Goal: Ask a question

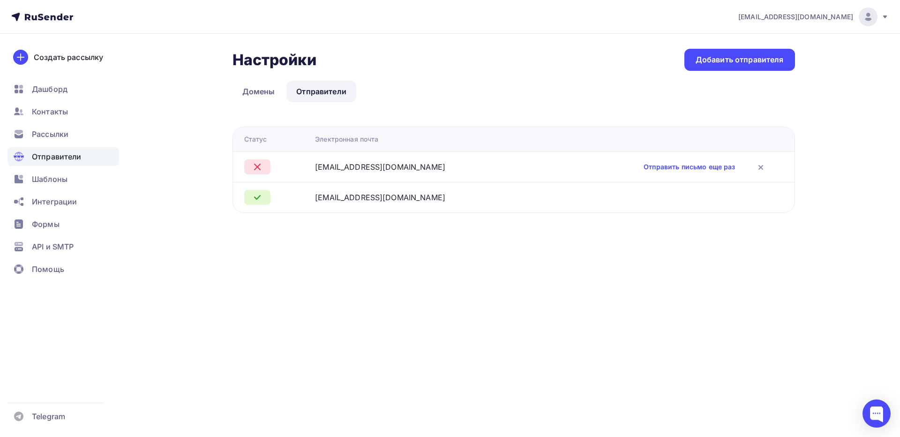
click at [643, 167] on link "Отправить письмо еще раз" at bounding box center [688, 166] width 91 height 9
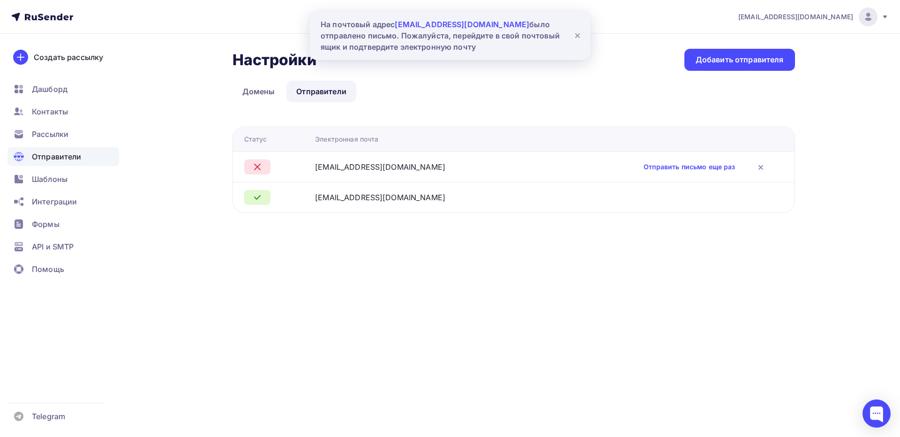
click at [576, 36] on icon at bounding box center [577, 35] width 11 height 11
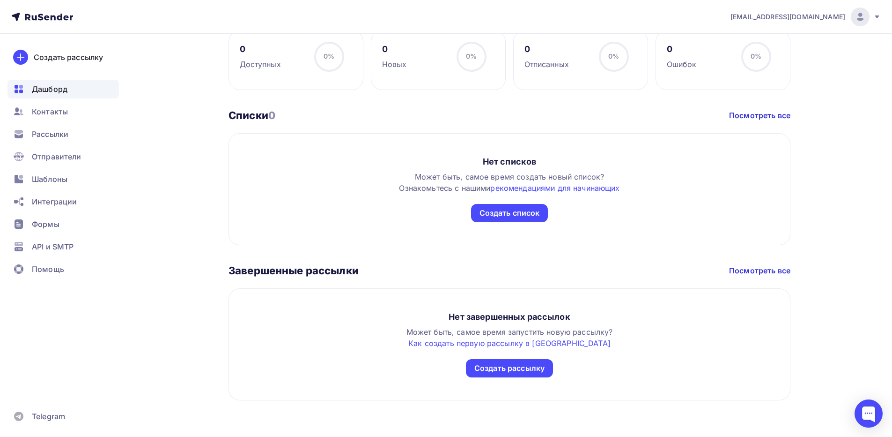
scroll to position [399, 0]
click at [54, 247] on span "API и SMTP" at bounding box center [53, 246] width 42 height 11
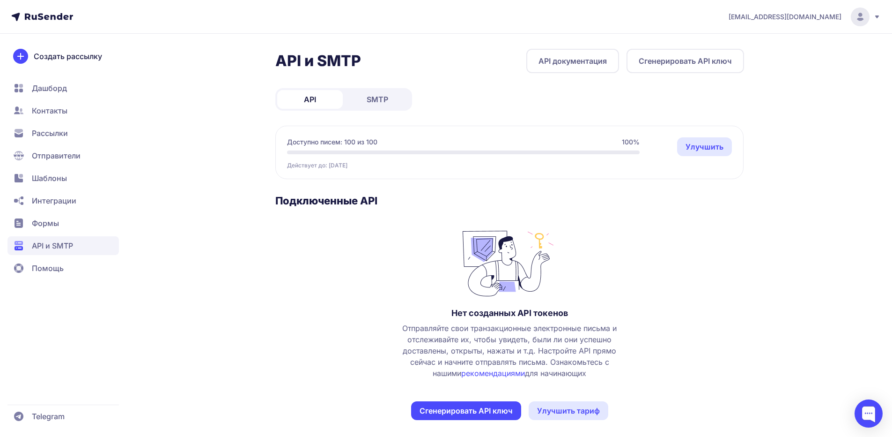
click at [376, 92] on link "SMTP" at bounding box center [378, 99] width 66 height 19
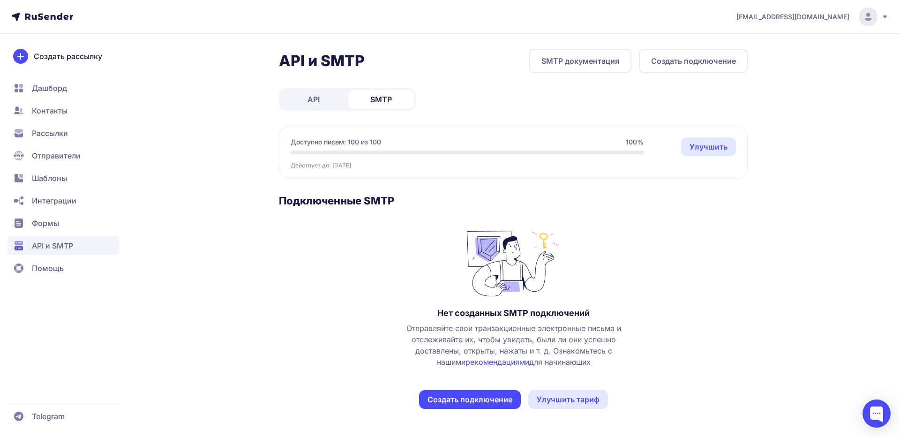
click at [456, 393] on button "Создать подключение" at bounding box center [470, 399] width 102 height 19
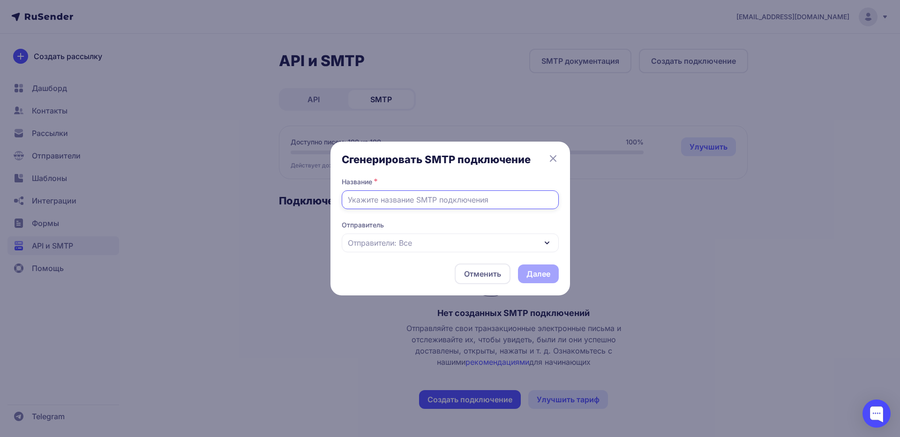
click at [398, 202] on input "text" at bounding box center [450, 199] width 217 height 19
type input "Brerra"
click at [389, 244] on span "Отправители: Все" at bounding box center [380, 242] width 64 height 11
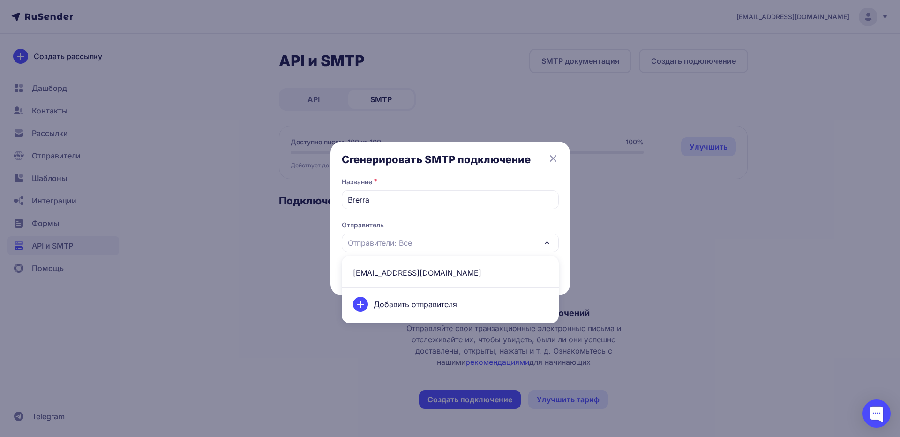
click at [377, 268] on span "info@brerra.ru" at bounding box center [450, 272] width 206 height 22
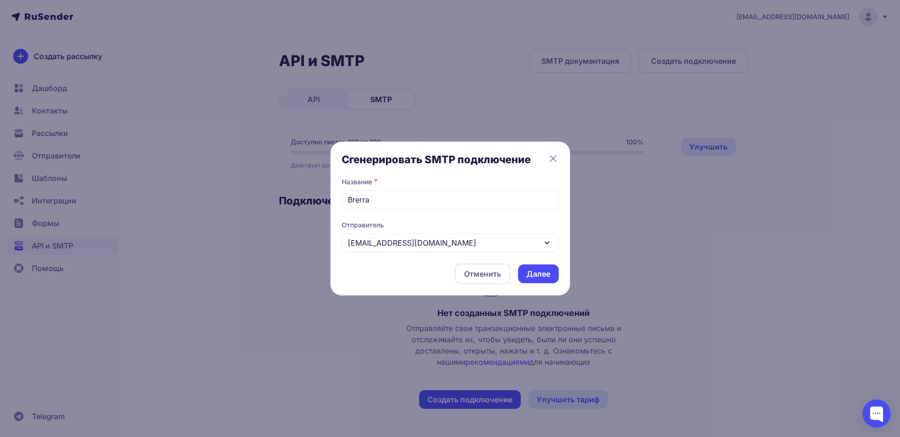
click at [540, 277] on button "Далее" at bounding box center [538, 273] width 41 height 19
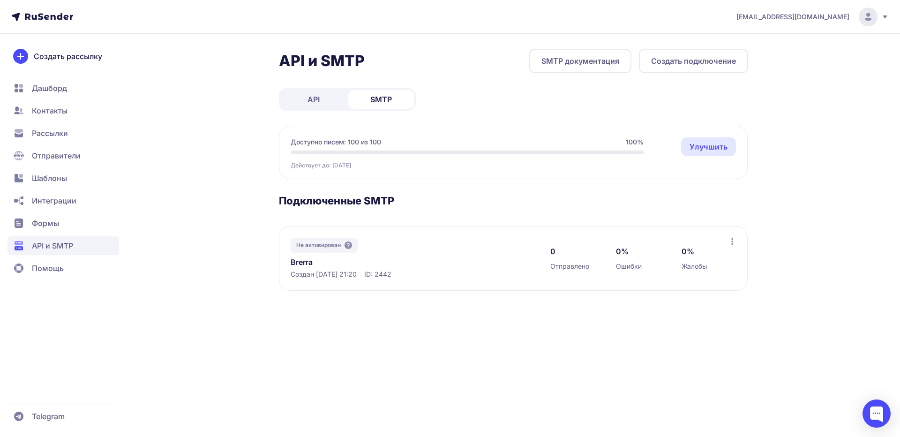
click at [730, 240] on icon at bounding box center [731, 241] width 7 height 7
click at [605, 326] on div "simvolick@gmail.com API и SMTP SMTP документация Создать подключение API SMTP Д…" at bounding box center [450, 218] width 900 height 437
click at [309, 264] on link "Brerra" at bounding box center [386, 261] width 192 height 11
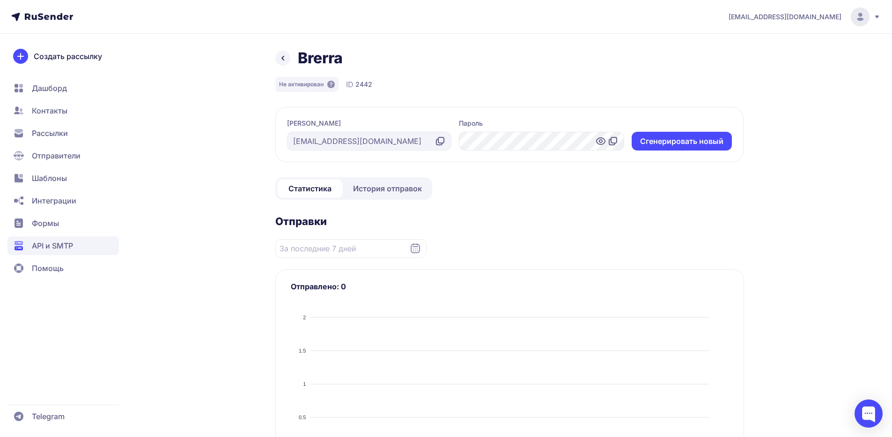
click at [612, 142] on icon at bounding box center [614, 140] width 6 height 6
click at [439, 141] on icon at bounding box center [440, 140] width 11 height 11
click at [22, 266] on icon at bounding box center [19, 268] width 8 height 8
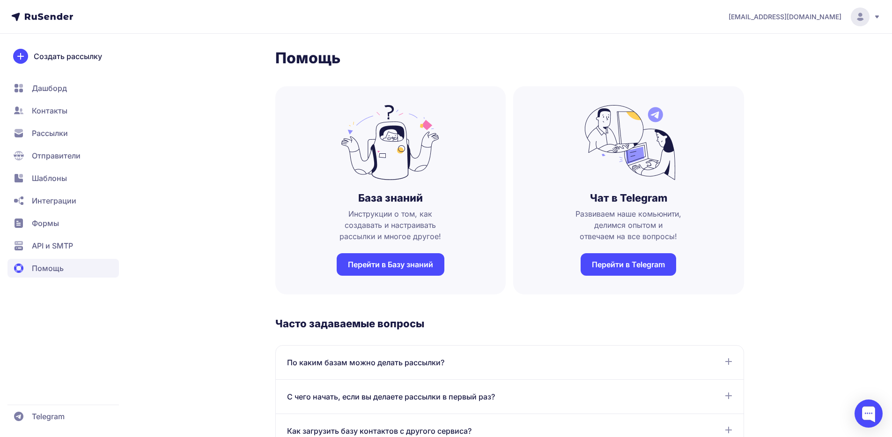
scroll to position [47, 0]
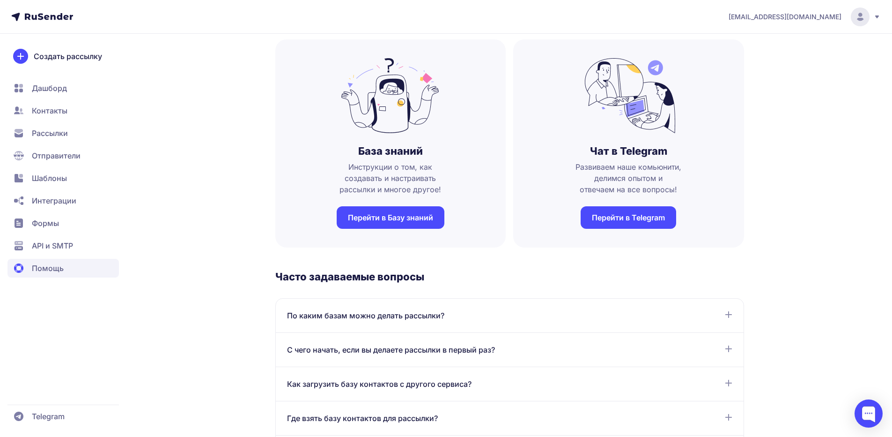
click at [392, 216] on link "Перейти в Базу знаний" at bounding box center [391, 217] width 108 height 22
drag, startPoint x: 52, startPoint y: 245, endPoint x: 58, endPoint y: 243, distance: 7.0
click at [52, 245] on span "API и SMTP" at bounding box center [52, 245] width 41 height 11
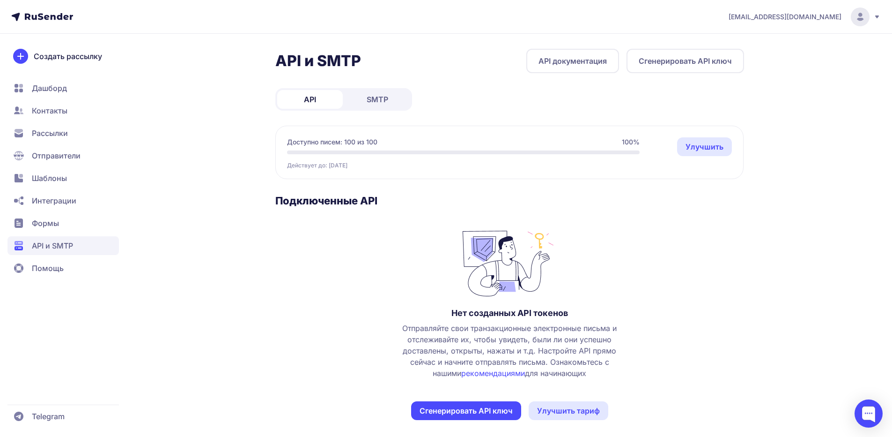
click at [382, 102] on span "SMTP" at bounding box center [378, 99] width 22 height 11
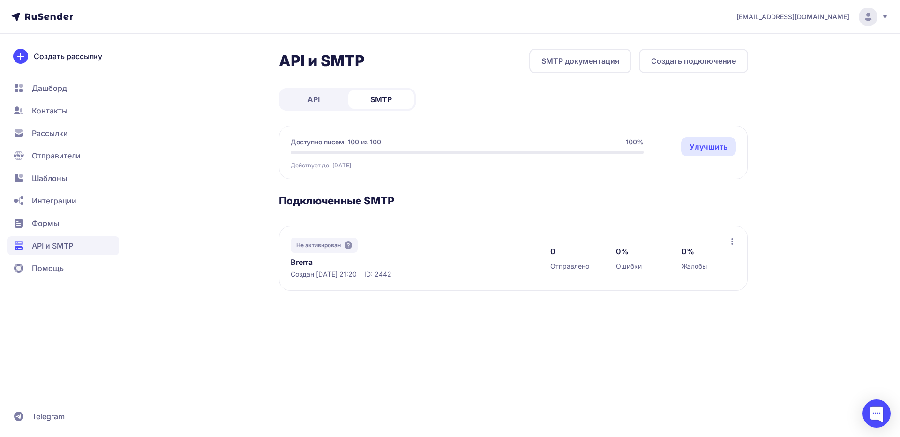
click at [391, 274] on span "ID: 2442" at bounding box center [377, 273] width 27 height 9
copy span "2442"
click at [892, 19] on header "simvolick@gmail.com" at bounding box center [450, 17] width 900 height 34
click at [884, 19] on icon at bounding box center [884, 16] width 7 height 7
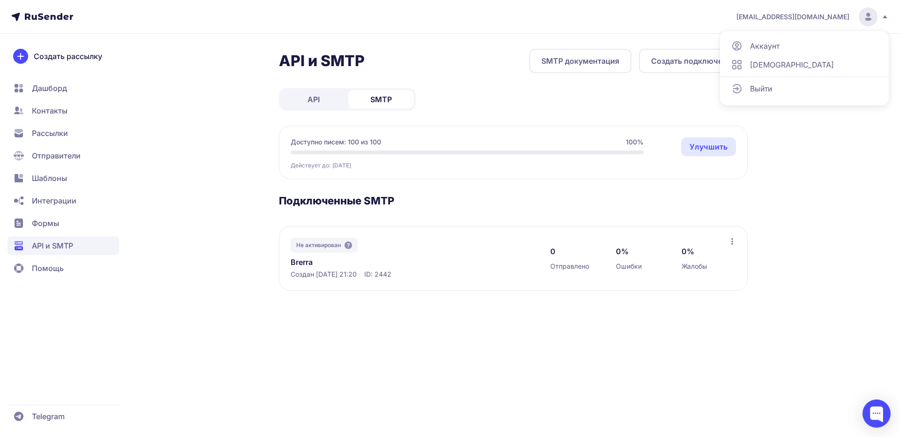
click at [811, 261] on div "simvolick@gmail.com Аккаунт Тарифы Выйти API и SMTP SMTP документация Создать п…" at bounding box center [450, 218] width 900 height 437
click at [872, 415] on div at bounding box center [876, 413] width 28 height 28
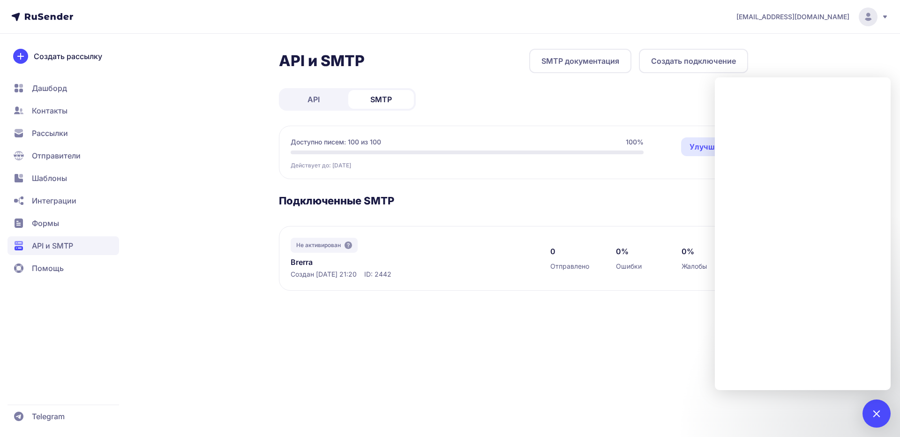
click at [573, 355] on div "simvolick@gmail.com API и SMTP SMTP документация Создать подключение API SMTP Д…" at bounding box center [450, 218] width 900 height 437
click at [870, 413] on div at bounding box center [876, 413] width 13 height 13
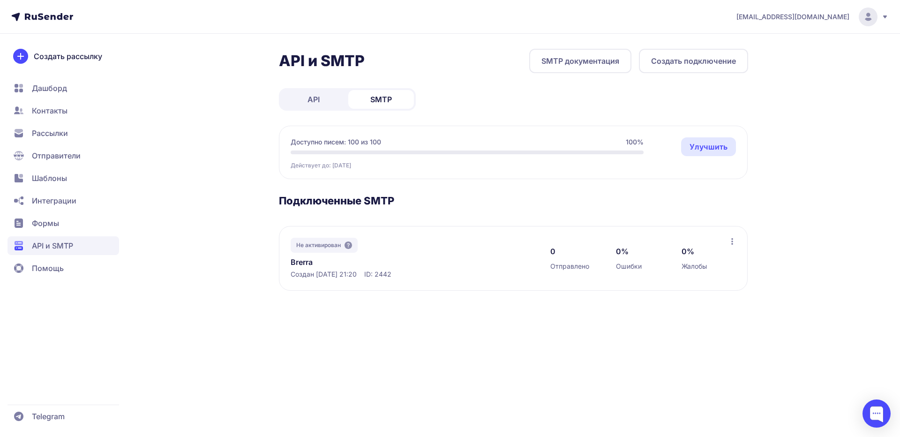
click at [49, 271] on span "Помощь" at bounding box center [48, 267] width 32 height 11
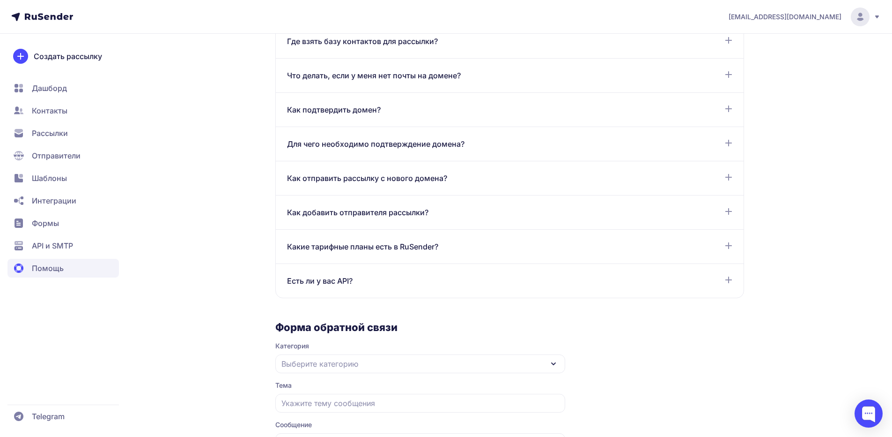
scroll to position [534, 0]
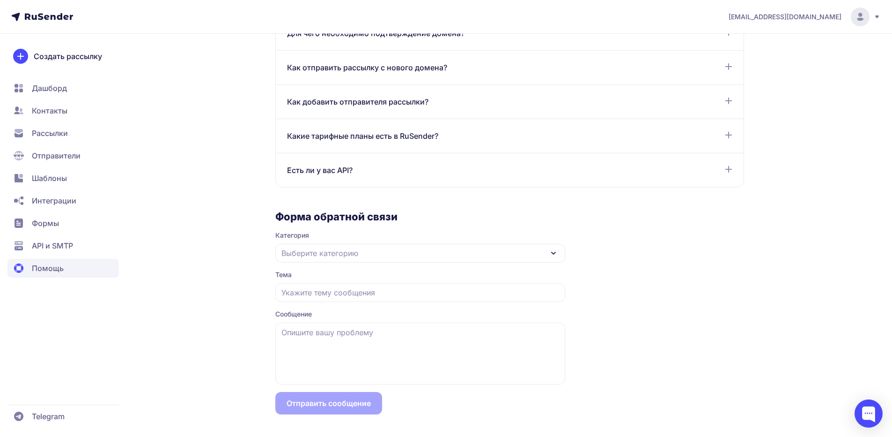
click at [299, 253] on span "Выберите категорию" at bounding box center [320, 252] width 77 height 11
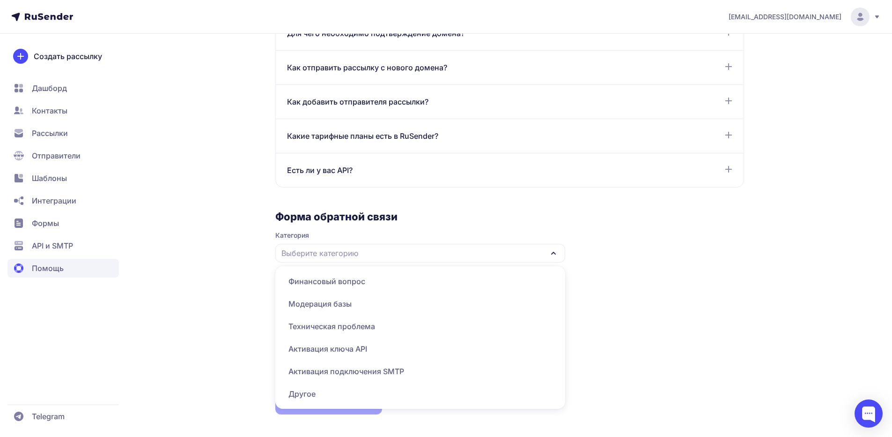
click at [322, 382] on span "Активация подключения SMTP" at bounding box center [420, 393] width 279 height 22
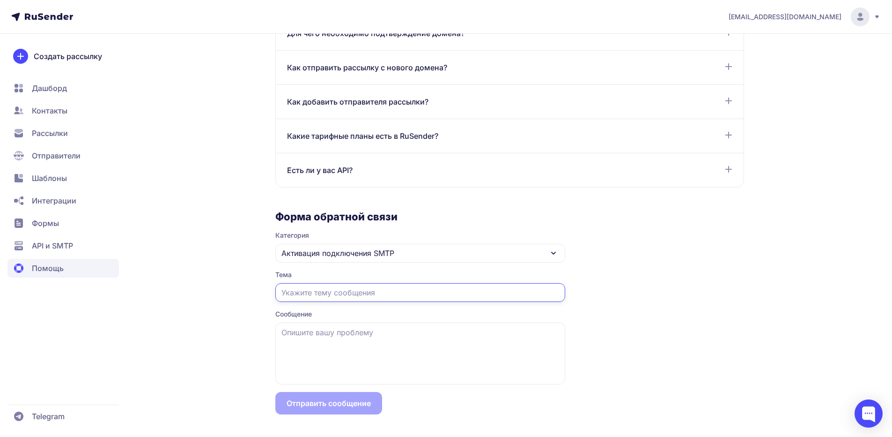
click at [301, 297] on input "text" at bounding box center [420, 292] width 290 height 19
type input "Активация подключения SMTP"
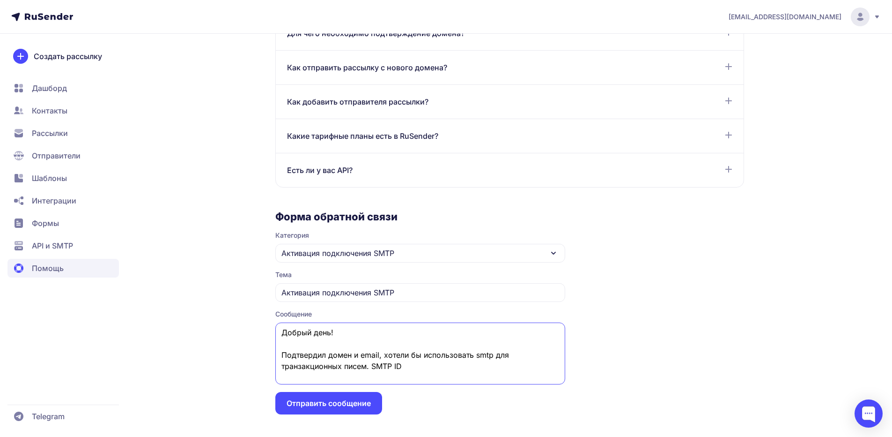
paste textarea "2442"
type textarea "Добрый день! Подтвердил домен и email, хотели бы использовать smtp для транзакц…"
click at [341, 404] on button "Отправить сообщение" at bounding box center [328, 403] width 107 height 22
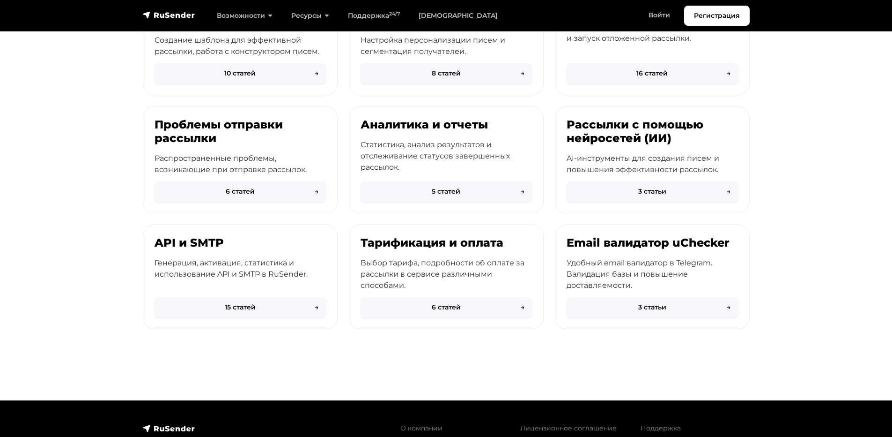
scroll to position [281, 0]
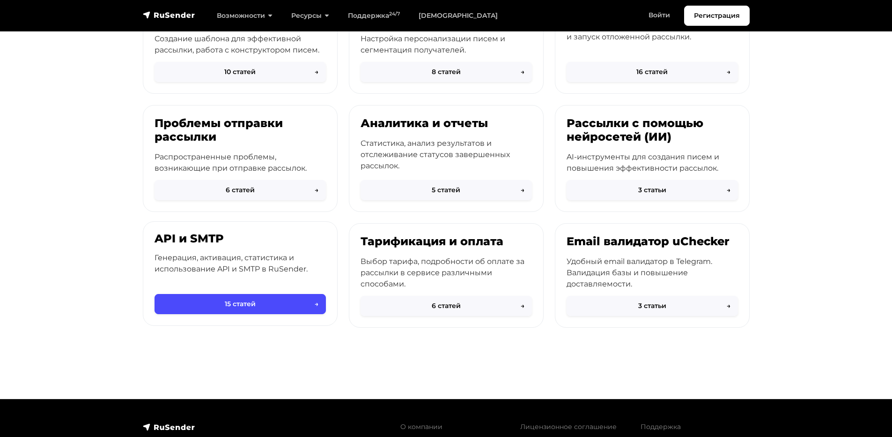
click at [232, 266] on p "Генерация, активация, статистика и использование API и SMTP в RuSender." at bounding box center [240, 263] width 171 height 22
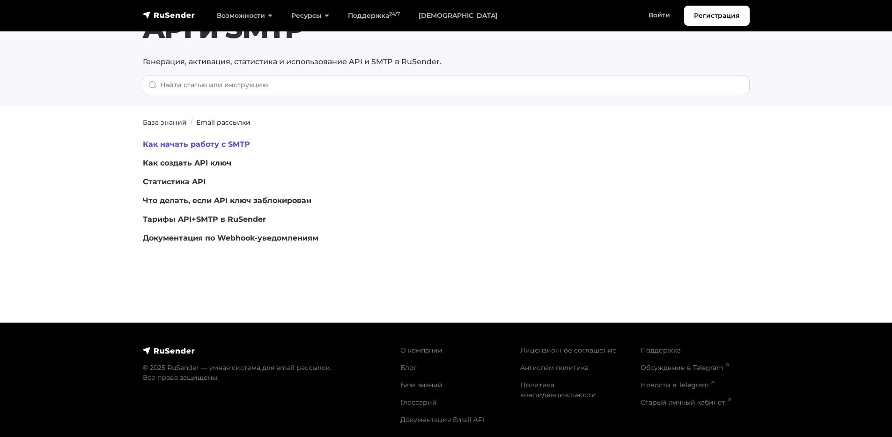
click at [233, 143] on link "Как начать работу с SMTP" at bounding box center [196, 144] width 107 height 9
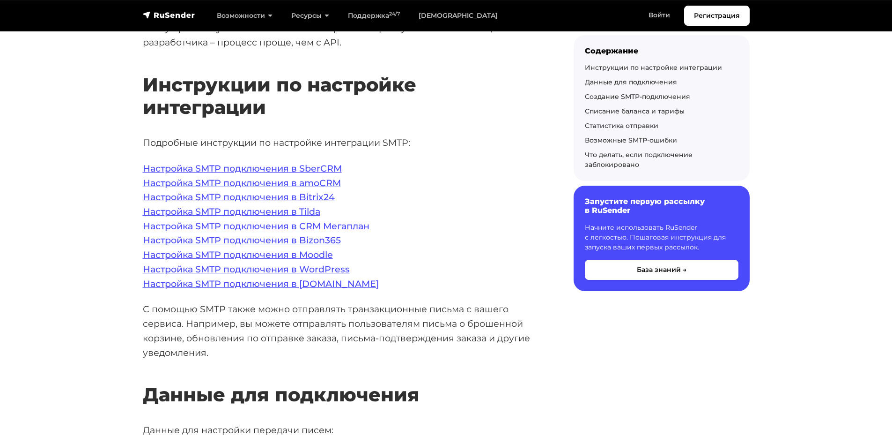
scroll to position [141, 0]
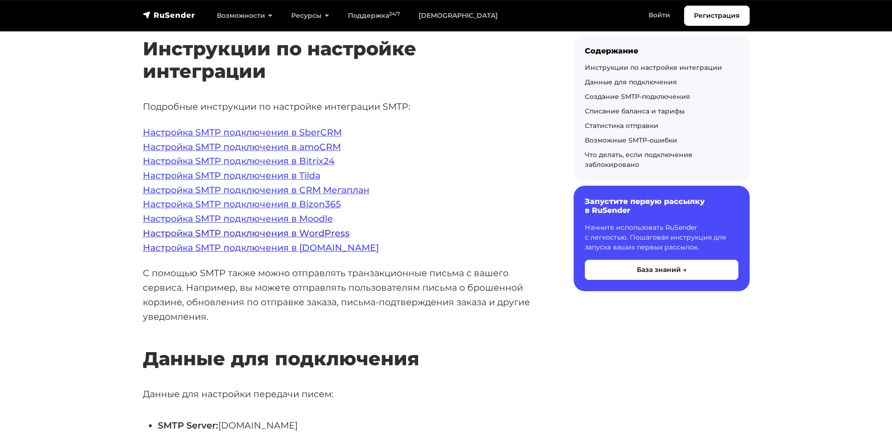
click at [273, 233] on link "Настройка SMTP подключения в WordPress" at bounding box center [246, 232] width 207 height 11
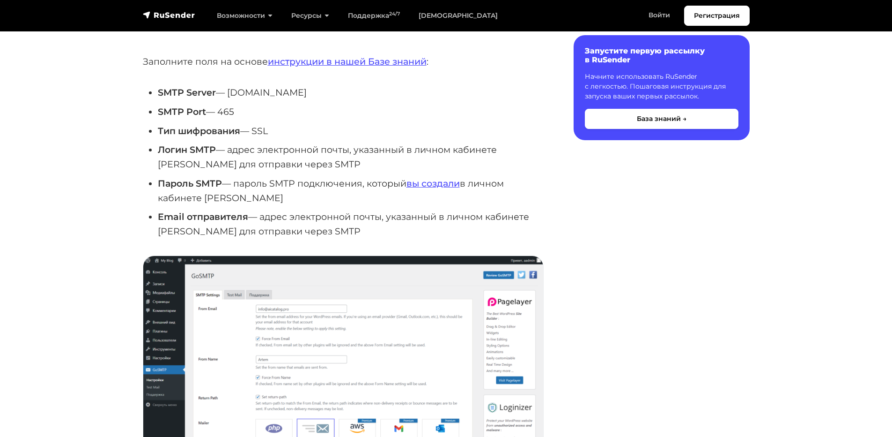
scroll to position [422, 0]
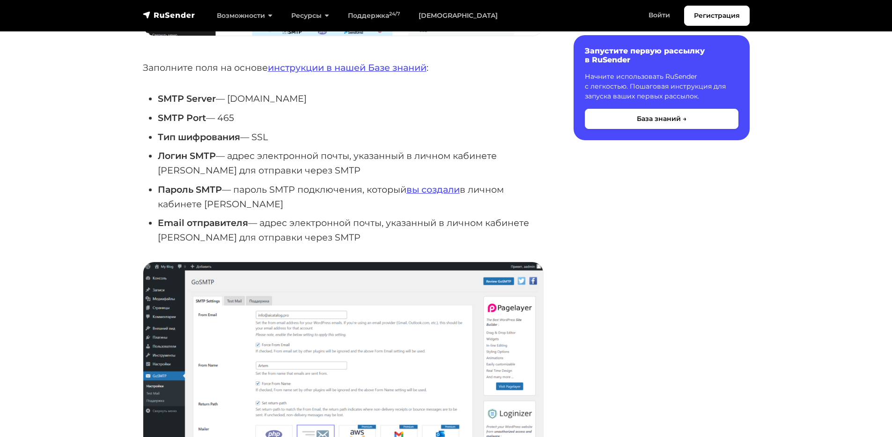
drag, startPoint x: 231, startPoint y: 99, endPoint x: 305, endPoint y: 96, distance: 75.0
click at [305, 96] on li "SMTP Server — [DOMAIN_NAME]" at bounding box center [351, 98] width 386 height 15
copy li "[DOMAIN_NAME]"
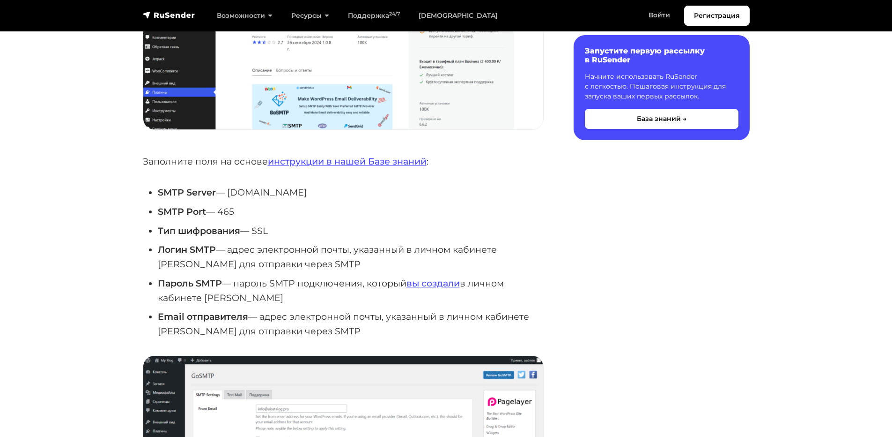
scroll to position [0, 0]
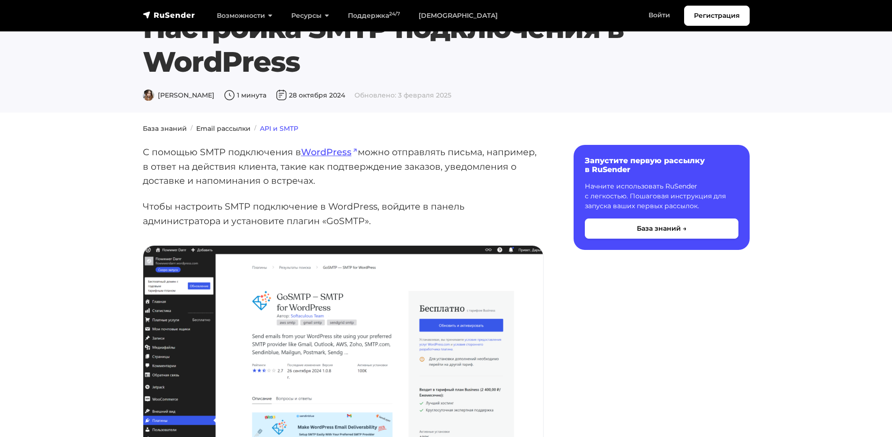
click at [286, 127] on link "API и SMTP" at bounding box center [279, 128] width 38 height 8
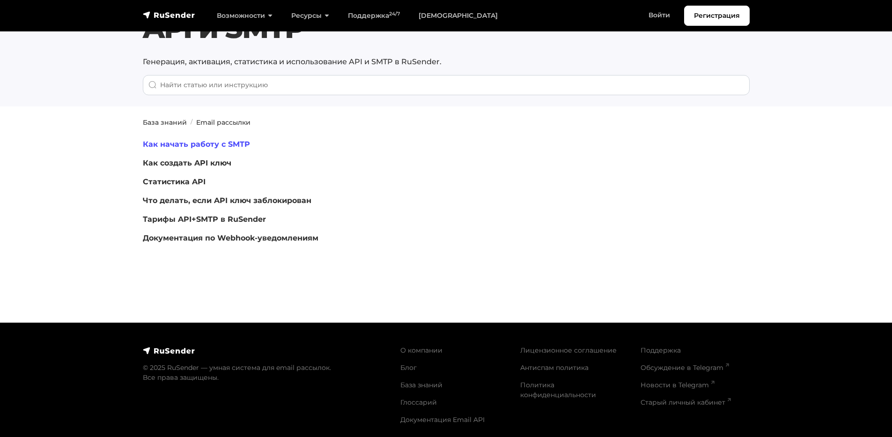
click at [169, 142] on link "Как начать работу с SMTP" at bounding box center [196, 144] width 107 height 9
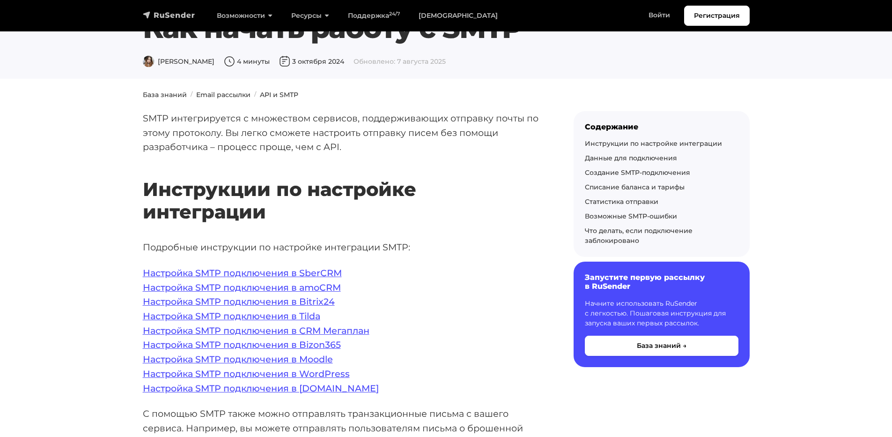
click at [163, 15] on img "navbar" at bounding box center [169, 14] width 52 height 9
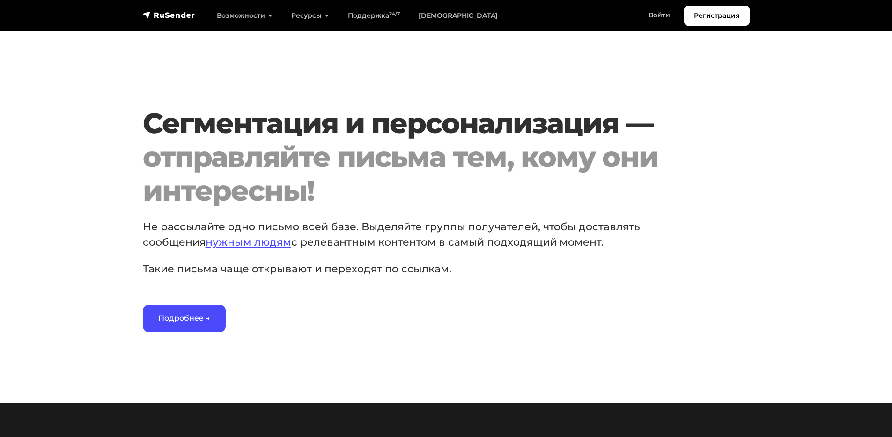
scroll to position [1359, 0]
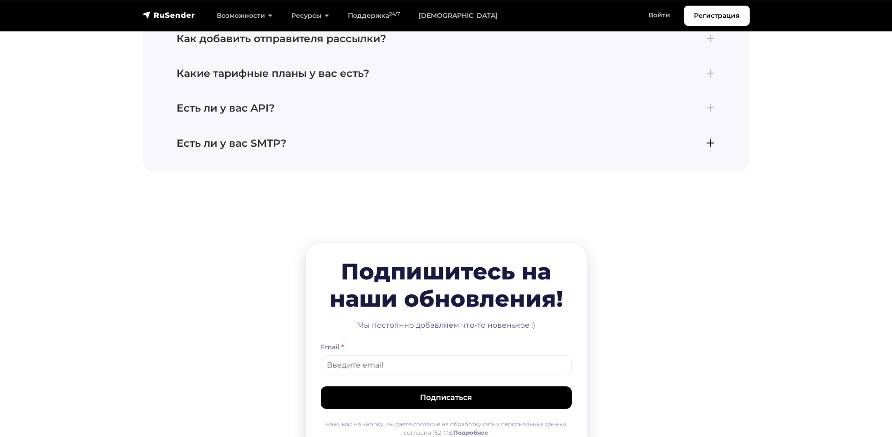
drag, startPoint x: 208, startPoint y: 134, endPoint x: 202, endPoint y: 134, distance: 6.1
click at [202, 137] on h4 "Есть ли у вас SMTP?" at bounding box center [447, 143] width 540 height 12
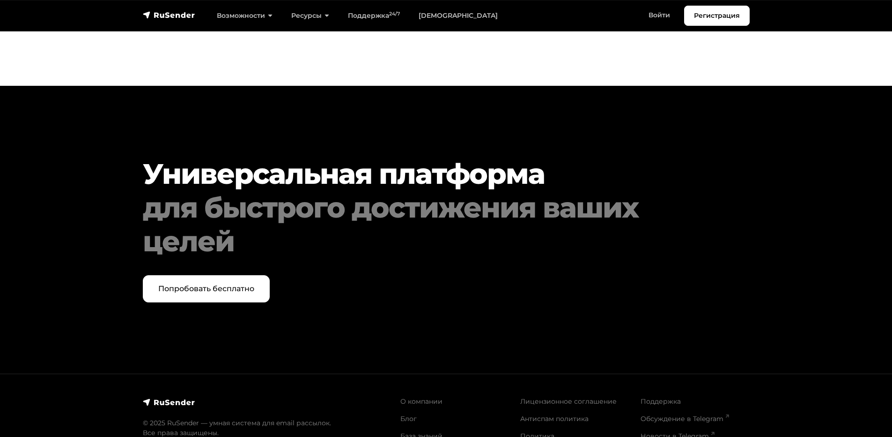
scroll to position [4769, 0]
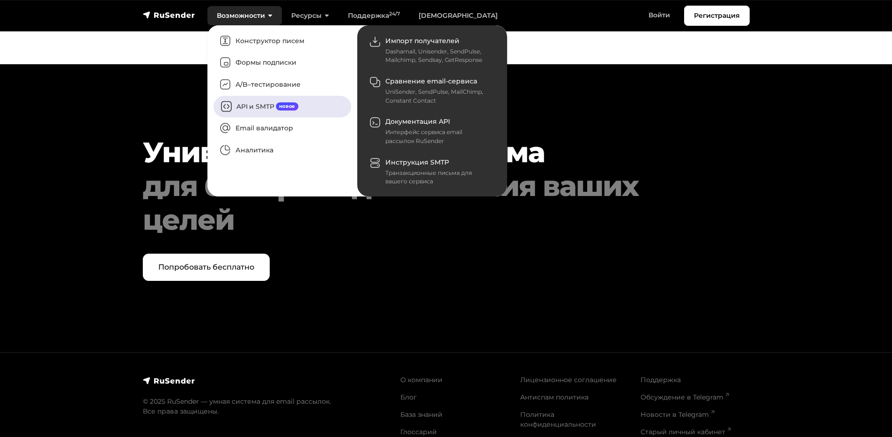
click at [253, 105] on link "API и SMTP новое" at bounding box center [283, 107] width 138 height 22
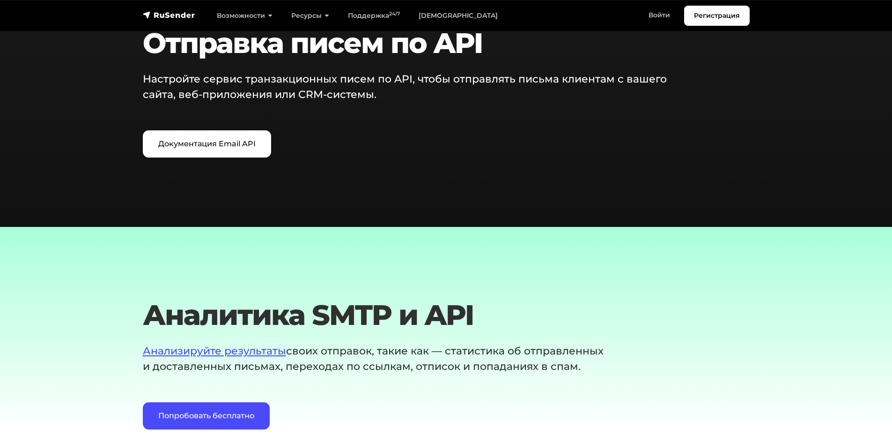
scroll to position [1124, 0]
